Goal: Information Seeking & Learning: Compare options

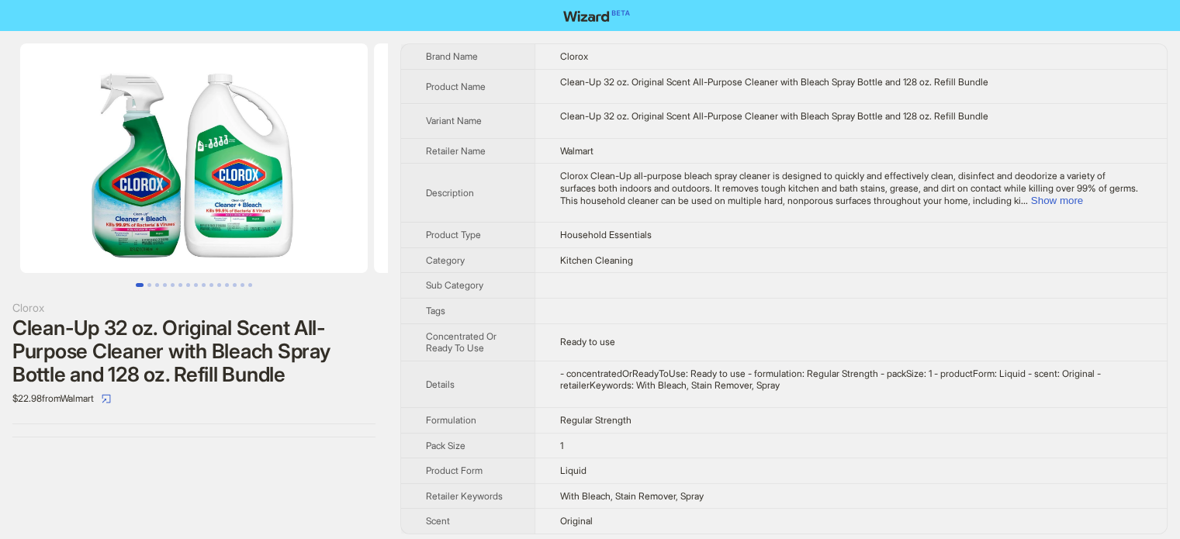
scroll to position [5, 0]
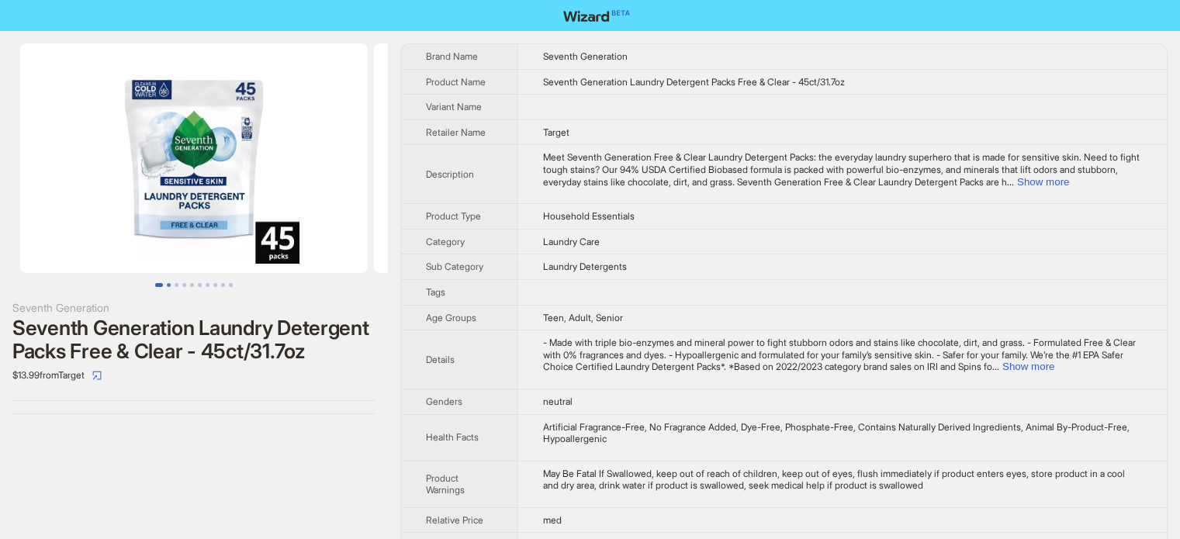
click at [168, 285] on button "Go to slide 2" at bounding box center [169, 285] width 4 height 4
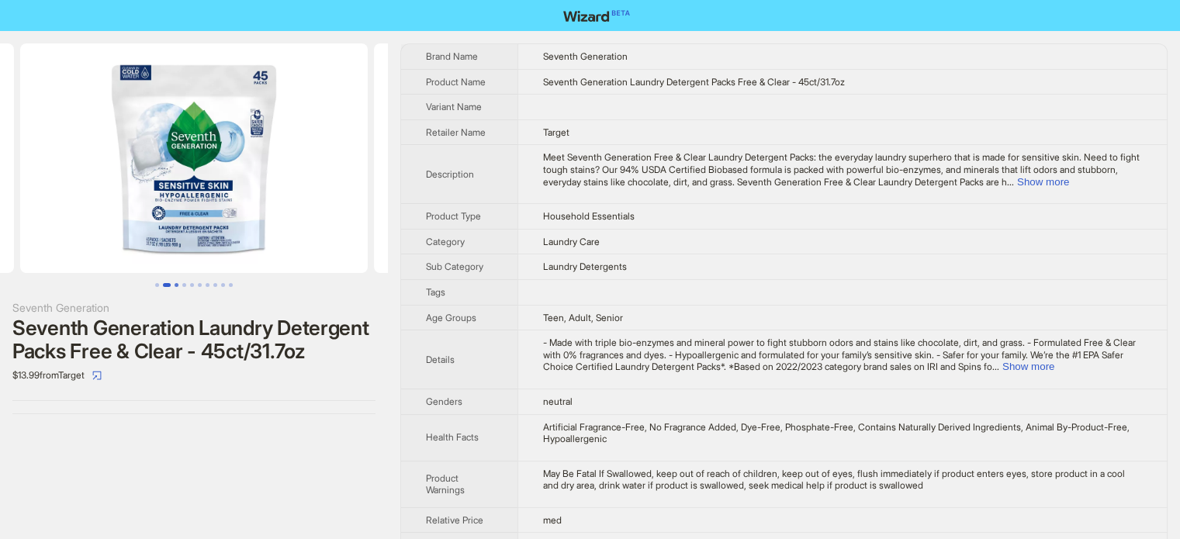
click at [175, 287] on button "Go to slide 3" at bounding box center [177, 285] width 4 height 4
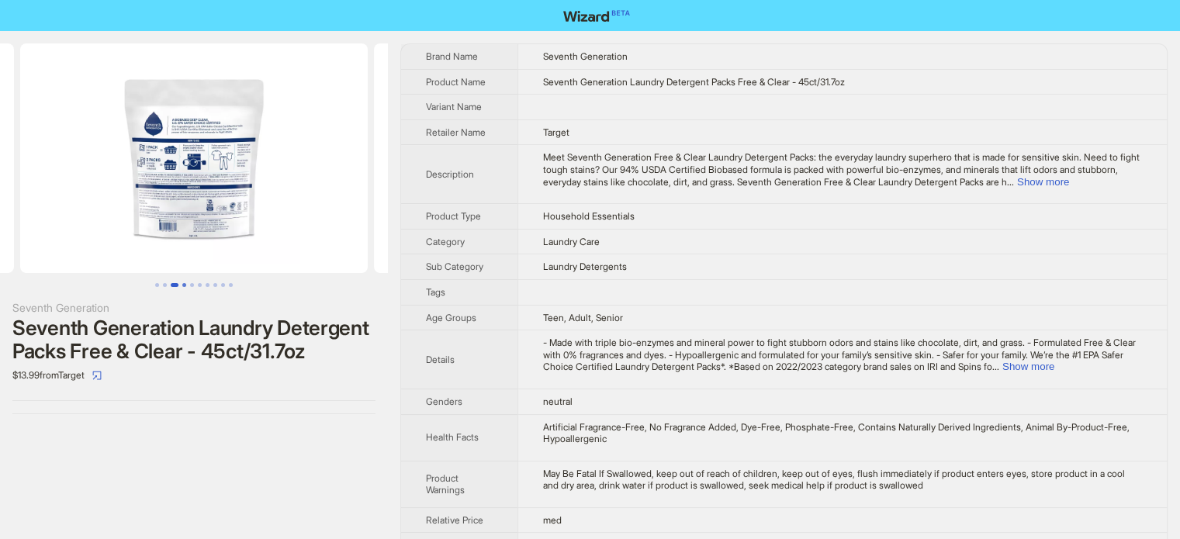
click at [186, 287] on button "Go to slide 4" at bounding box center [184, 285] width 4 height 4
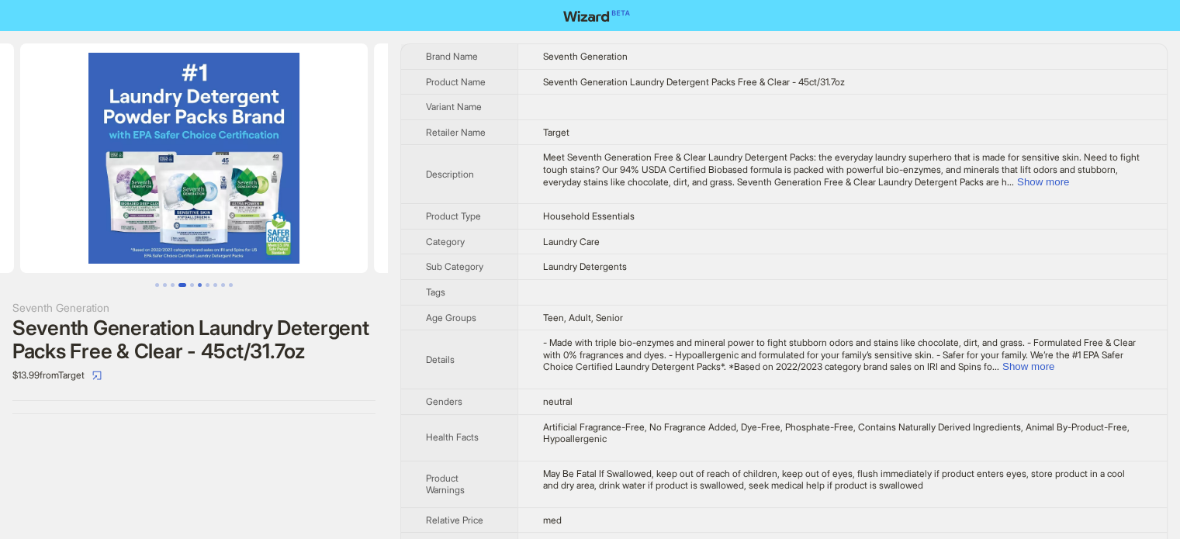
click at [201, 287] on button "Go to slide 6" at bounding box center [200, 285] width 4 height 4
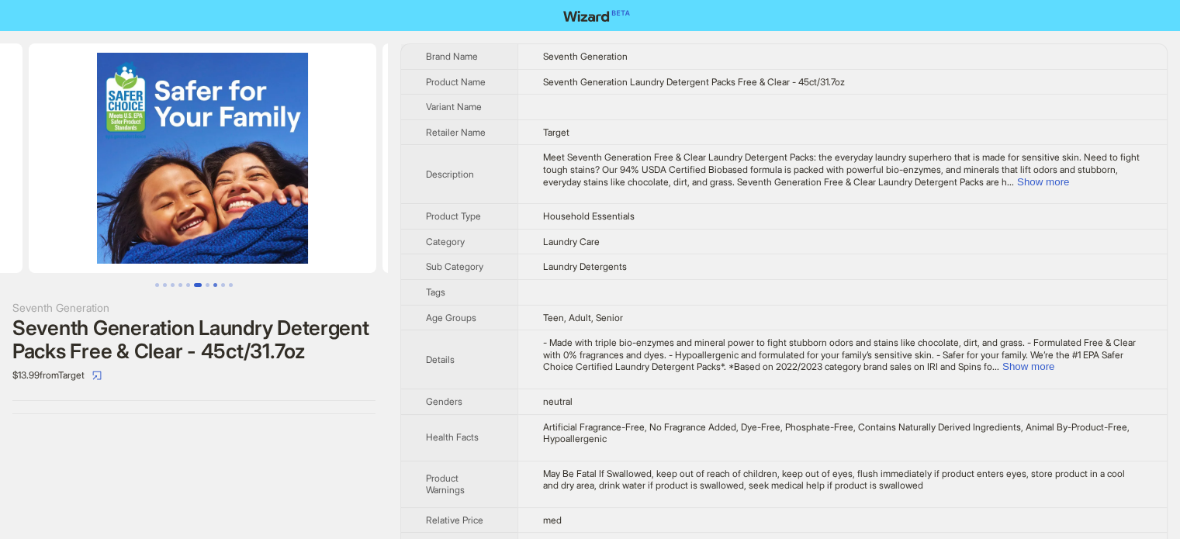
scroll to position [0, 1769]
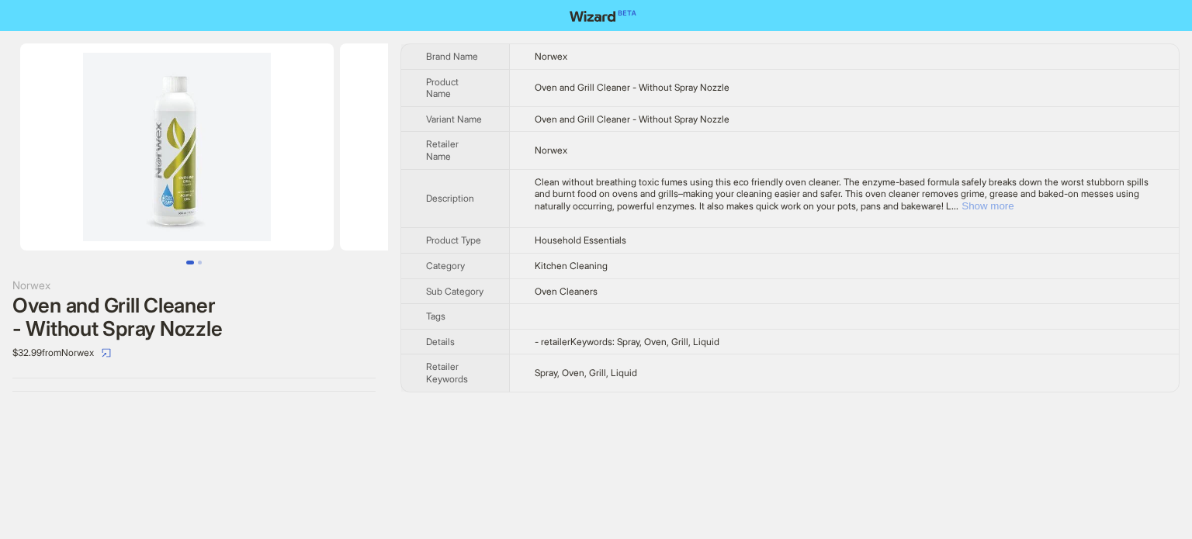
click at [1013, 204] on button "Show more" at bounding box center [987, 206] width 52 height 12
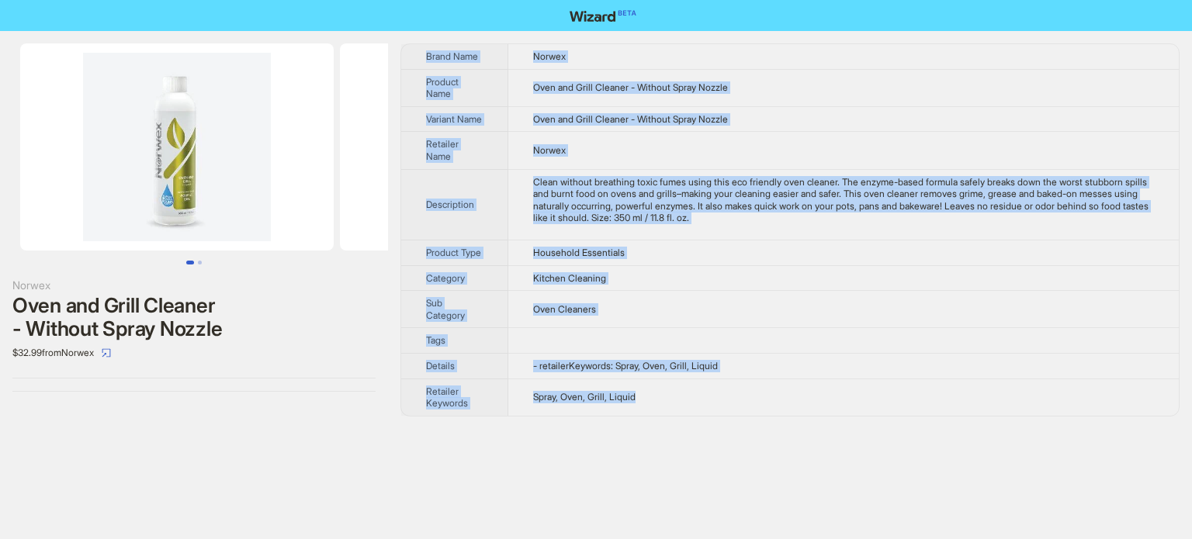
drag, startPoint x: 422, startPoint y: 49, endPoint x: 758, endPoint y: 418, distance: 499.2
click at [758, 416] on tbody "Brand Name Norwex Product Name Oven and Grill Cleaner - Without Spray Nozzle Va…" at bounding box center [789, 230] width 777 height 372
copy tbody "Brand Name Norwex Product Name Oven and Grill Cleaner - Without Spray Nozzle Va…"
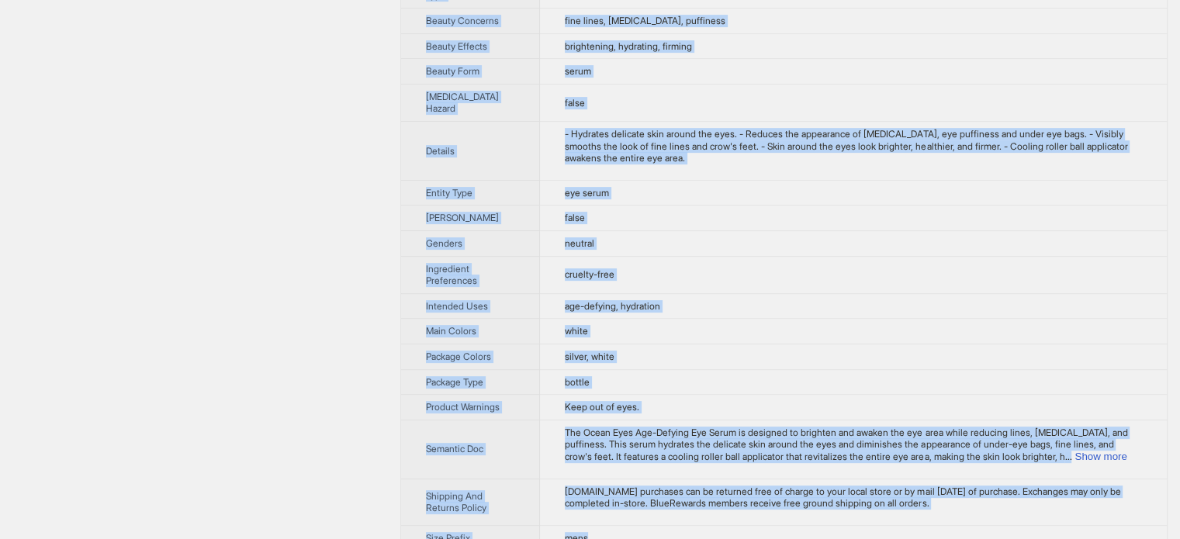
scroll to position [635, 0]
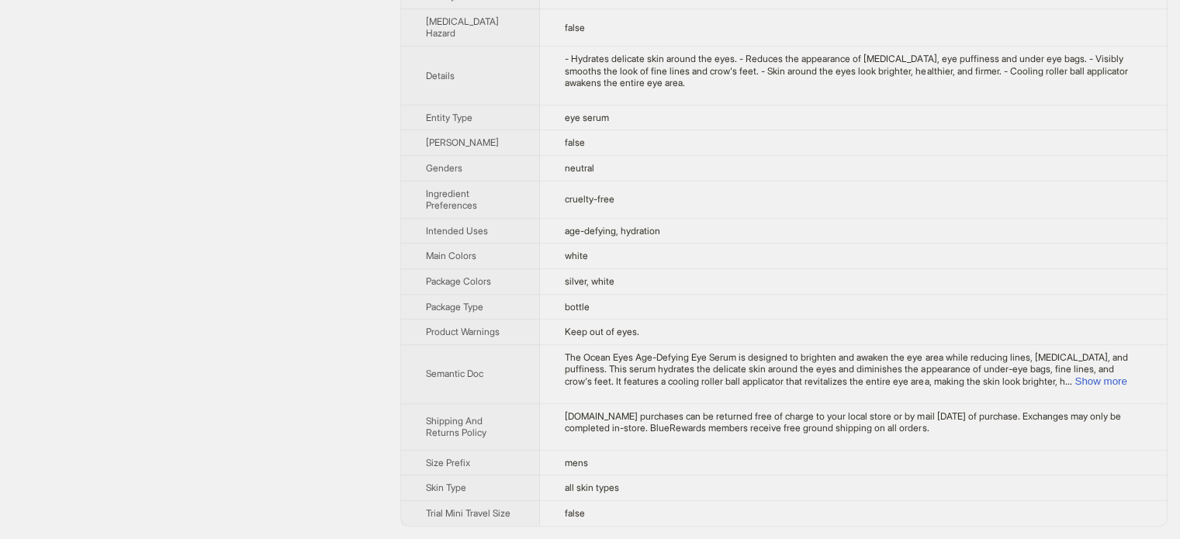
drag, startPoint x: 425, startPoint y: 55, endPoint x: 843, endPoint y: 537, distance: 637.4
copy tbody
